Goal: Check status: Check status

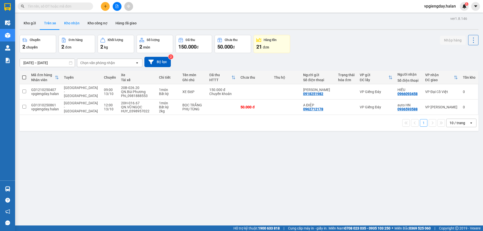
click at [70, 25] on button "Kho nhận" at bounding box center [71, 23] width 23 height 12
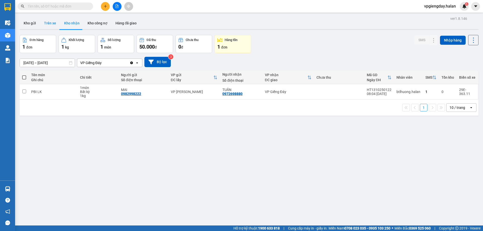
click at [54, 24] on button "Trên xe" at bounding box center [50, 23] width 20 height 12
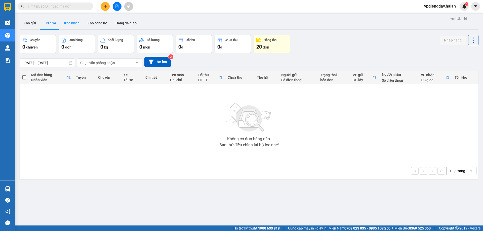
click at [75, 20] on button "Kho nhận" at bounding box center [71, 23] width 23 height 12
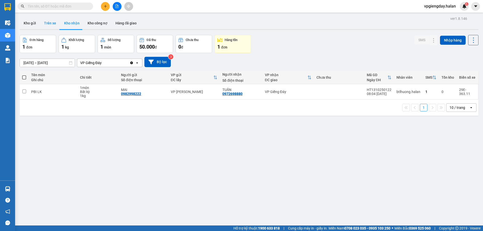
click at [49, 23] on button "Trên xe" at bounding box center [50, 23] width 20 height 12
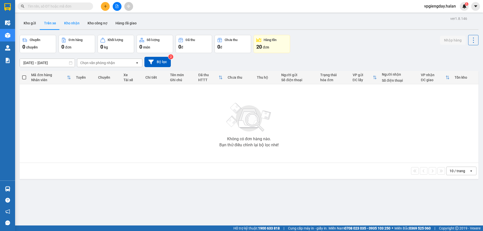
click at [78, 24] on button "Kho nhận" at bounding box center [71, 23] width 23 height 12
type input "[DATE] – [DATE]"
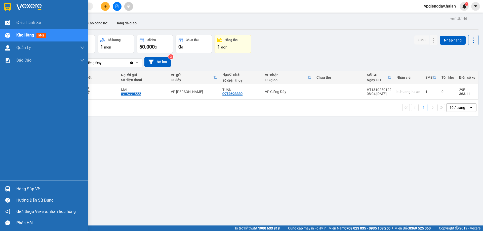
drag, startPoint x: 25, startPoint y: 191, endPoint x: 34, endPoint y: 191, distance: 9.1
click at [25, 191] on div "Hàng sắp về" at bounding box center [50, 189] width 68 height 8
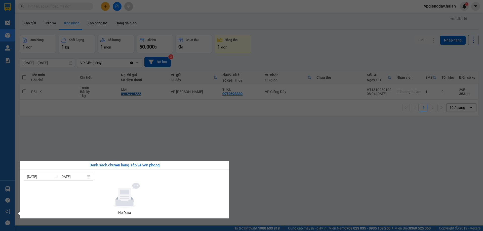
click at [262, 178] on section "Kết quả tìm kiếm ( 0 ) Bộ lọc No Data vpgiengday.halan 5 Điều hành xe Kho hàng …" at bounding box center [241, 115] width 483 height 231
